Goal: Task Accomplishment & Management: Manage account settings

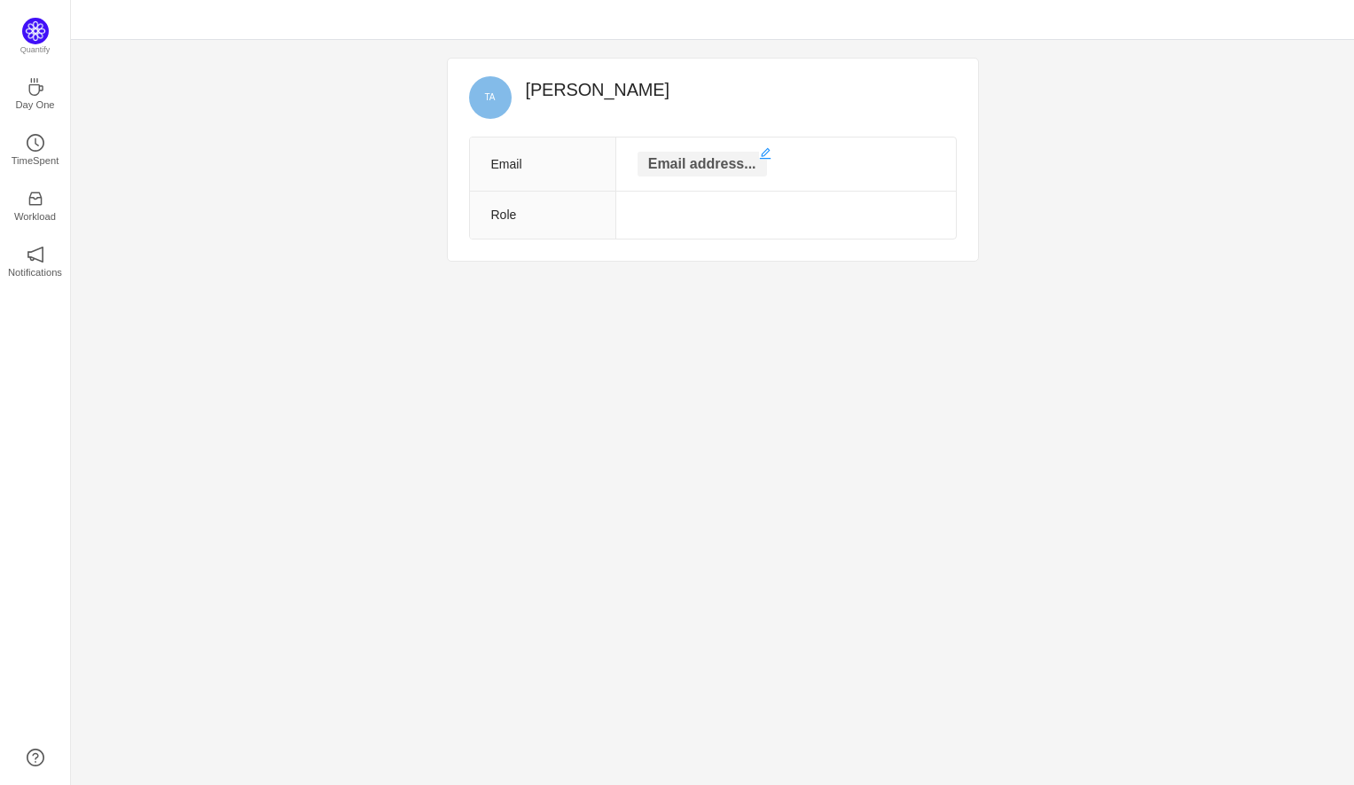
click at [688, 160] on p "Email address..." at bounding box center [702, 164] width 129 height 25
click at [688, 165] on input "text" at bounding box center [702, 166] width 176 height 28
click at [671, 170] on input "text" at bounding box center [702, 166] width 176 height 28
type input "[EMAIL_ADDRESS][DOMAIN_NAME]"
click at [646, 200] on td at bounding box center [774, 219] width 364 height 48
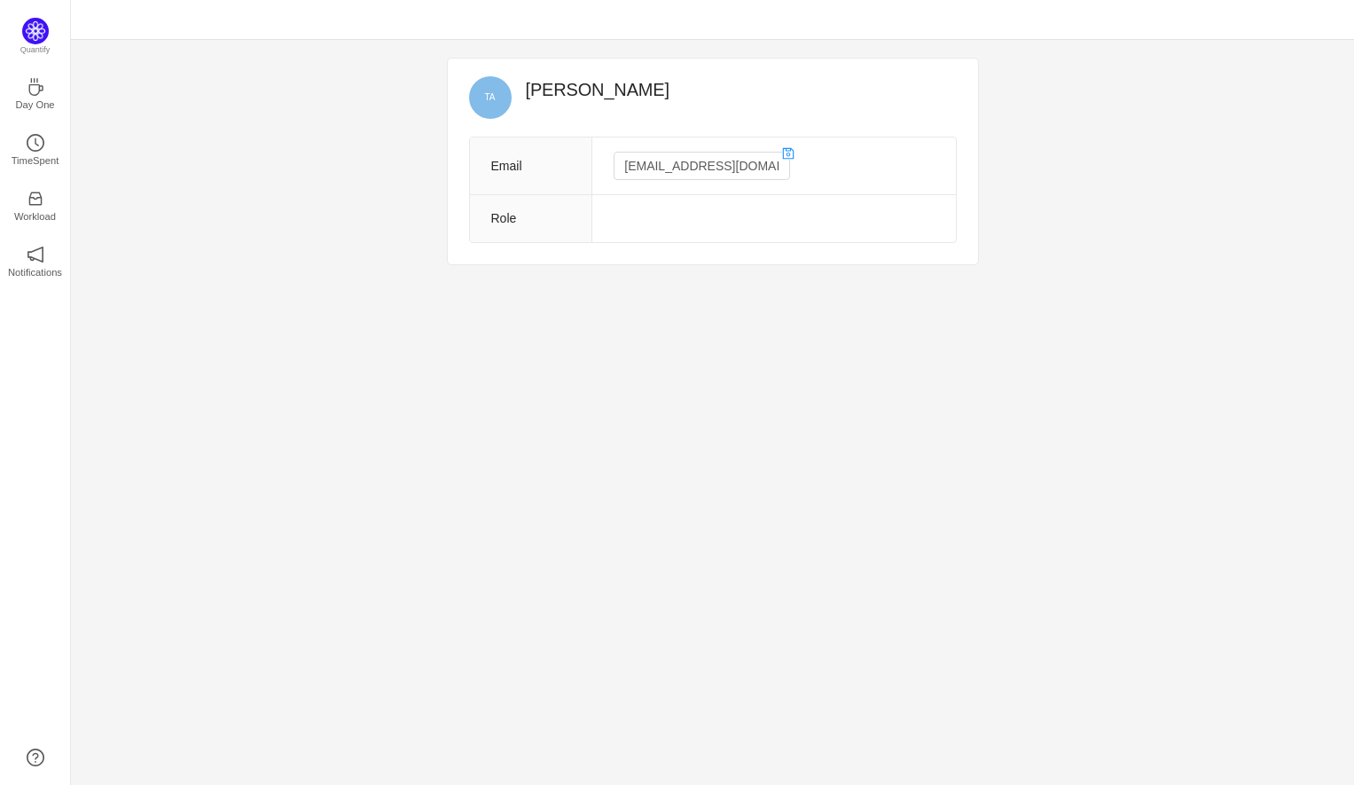
click at [662, 204] on td at bounding box center [774, 219] width 364 height 48
click at [660, 216] on td at bounding box center [774, 219] width 364 height 48
click at [659, 221] on td at bounding box center [774, 219] width 364 height 48
click at [659, 223] on td at bounding box center [774, 219] width 364 height 48
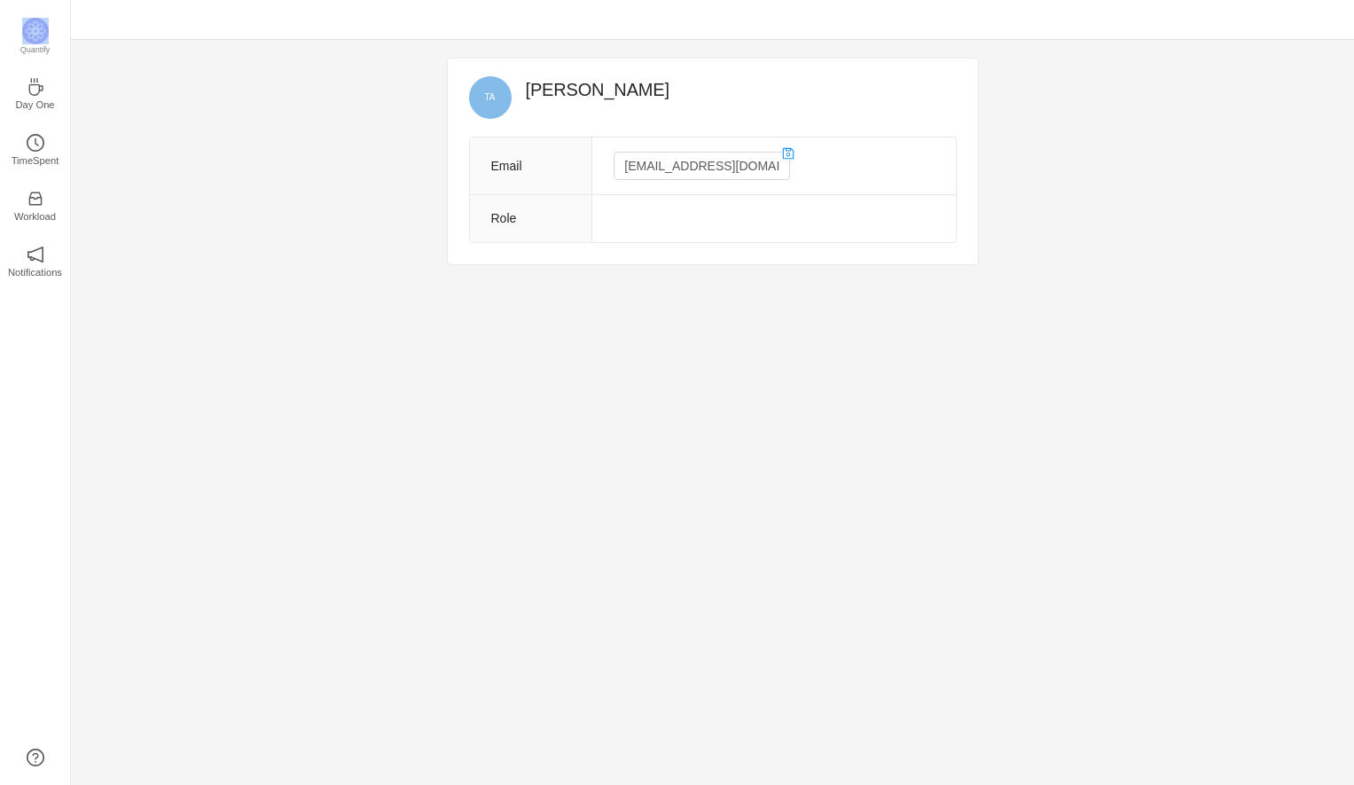
click at [658, 222] on td at bounding box center [774, 219] width 364 height 48
